Goal: Register for event/course

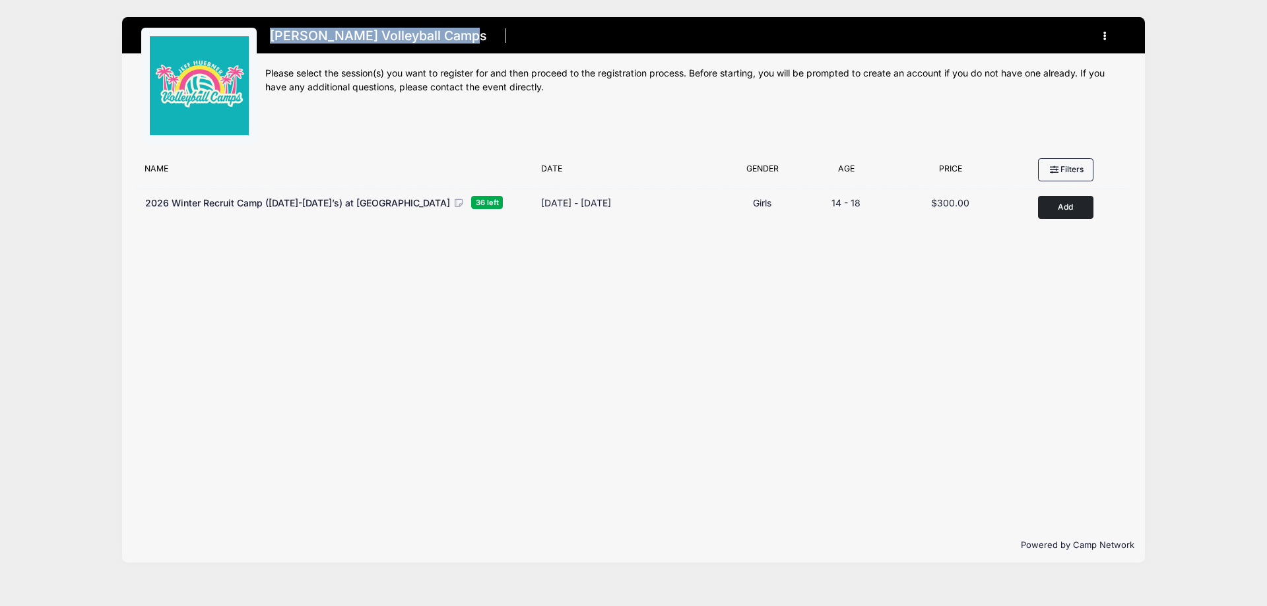
drag, startPoint x: 463, startPoint y: 32, endPoint x: 272, endPoint y: 42, distance: 191.6
click at [272, 42] on h1 "[PERSON_NAME] Volleyball Camps" at bounding box center [378, 35] width 226 height 23
copy h1 "[PERSON_NAME] Volleyball Camps"
click at [1107, 38] on button "button" at bounding box center [1108, 35] width 36 height 23
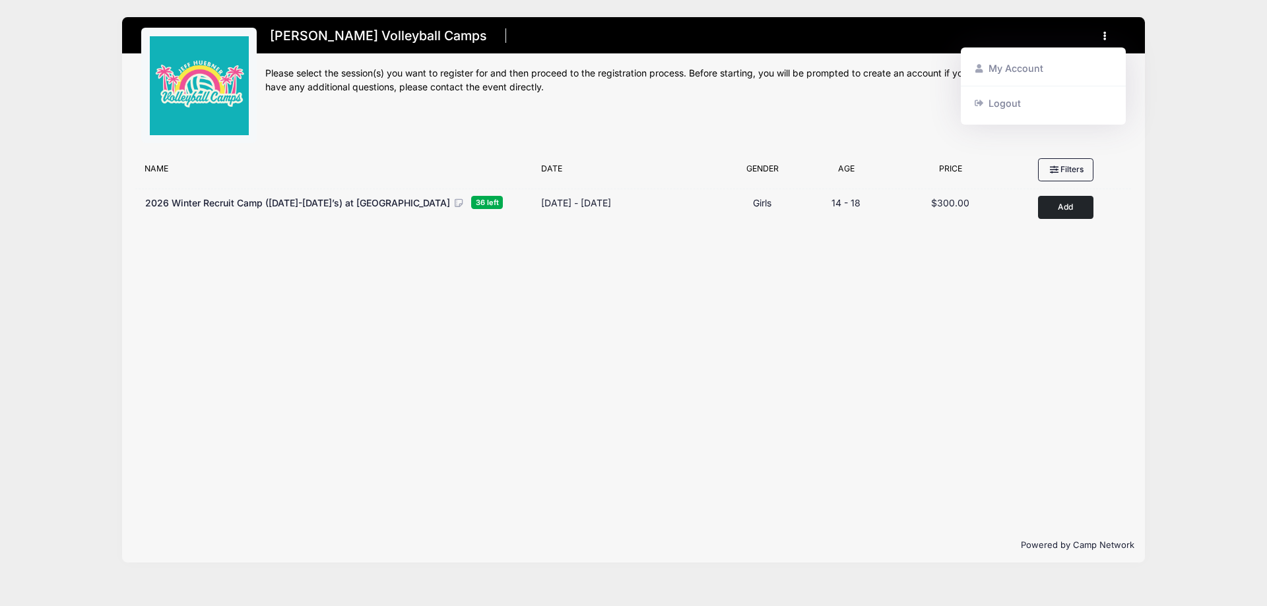
click at [1165, 152] on div "[PERSON_NAME] Volleyball Camps Register My Account Logout" at bounding box center [633, 290] width 1227 height 580
